Goal: Transaction & Acquisition: Purchase product/service

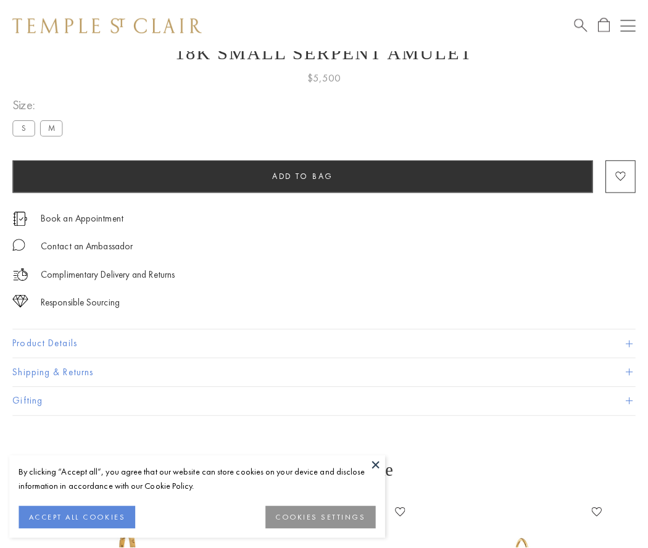
scroll to position [49, 0]
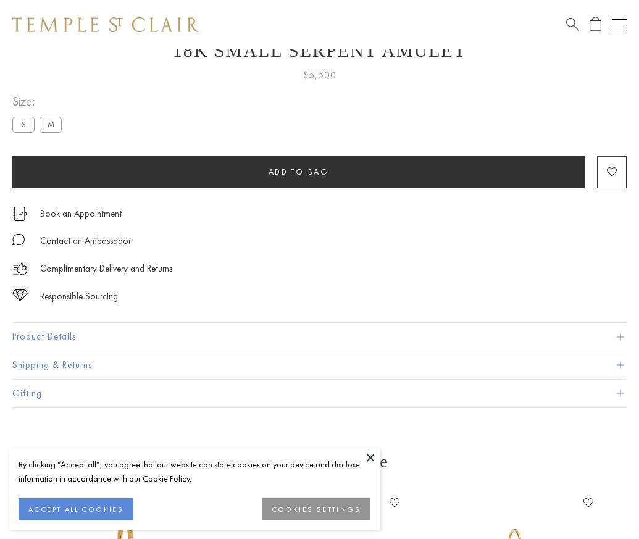
click at [298, 172] on span "Add to bag" at bounding box center [298, 172] width 60 height 10
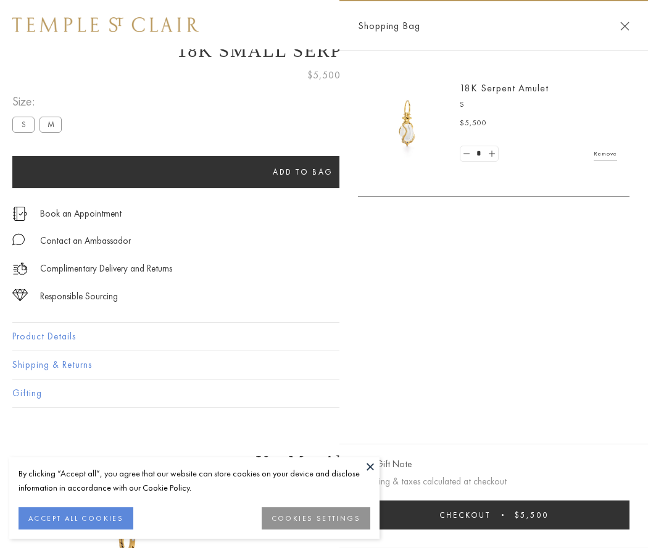
click at [494, 515] on button "Checkout $5,500" at bounding box center [493, 514] width 271 height 29
